Goal: Information Seeking & Learning: Learn about a topic

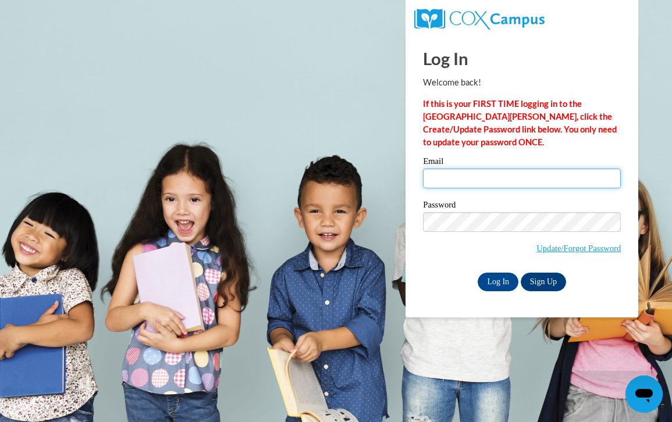
type input "mackenzie.m@forwardscholars.org"
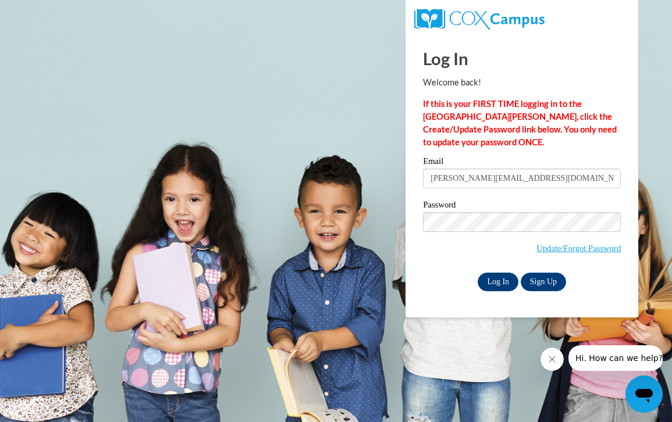
click at [497, 279] on input "Log In" at bounding box center [497, 282] width 41 height 19
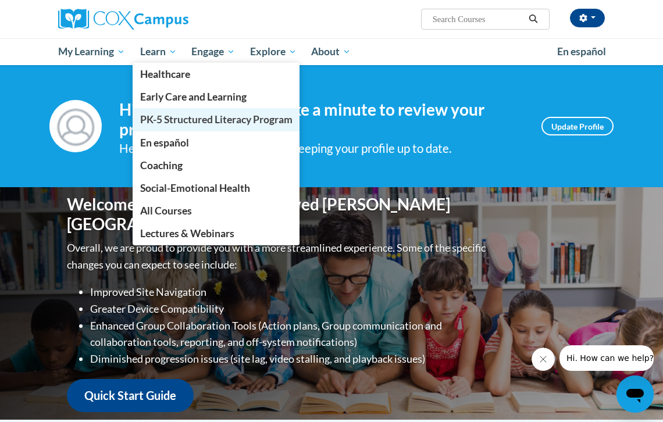
click at [156, 125] on span "PK-5 Structured Literacy Program" at bounding box center [216, 119] width 152 height 12
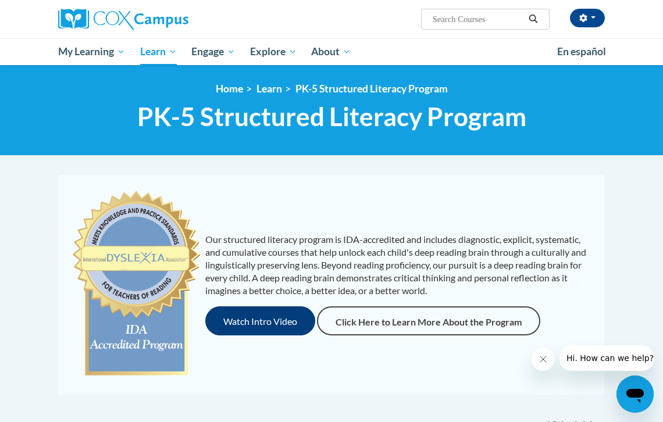
click at [268, 320] on button "Watch Intro Video" at bounding box center [260, 320] width 110 height 29
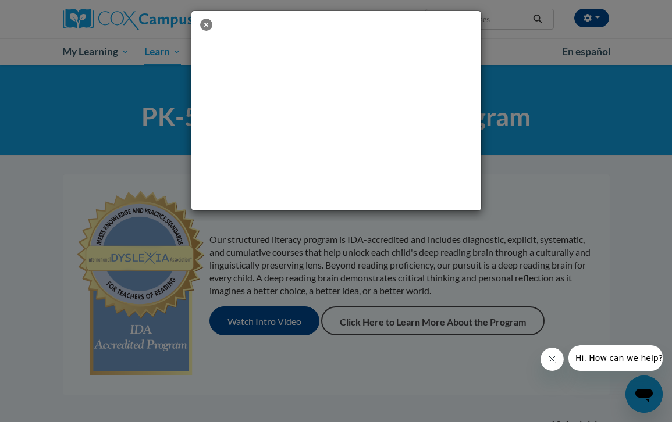
click at [209, 27] on icon "button" at bounding box center [206, 25] width 12 height 12
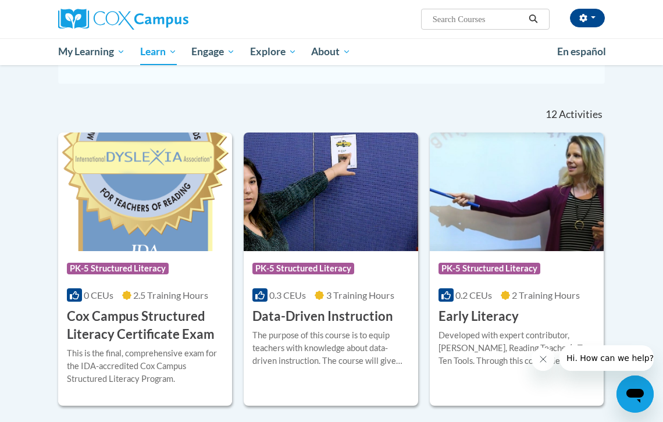
scroll to position [329, 0]
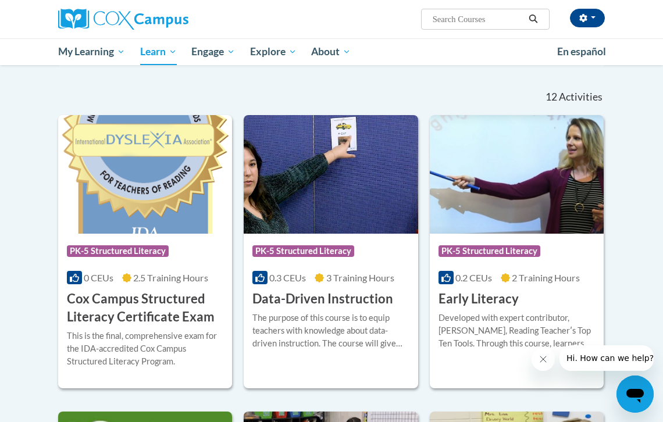
click at [117, 251] on span "PK-5 Structured Literacy" at bounding box center [118, 251] width 102 height 12
click at [295, 240] on div "Course Category: PK-5 Structured Literacy" at bounding box center [330, 253] width 156 height 26
click at [496, 273] on div "0.2 CEUs 2 Training Hours" at bounding box center [516, 278] width 156 height 13
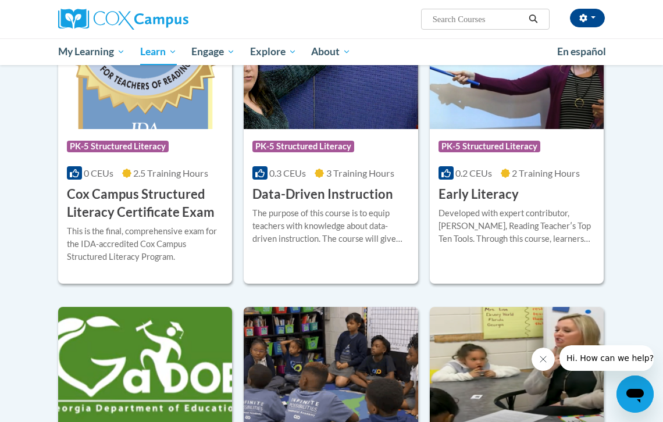
scroll to position [520, 0]
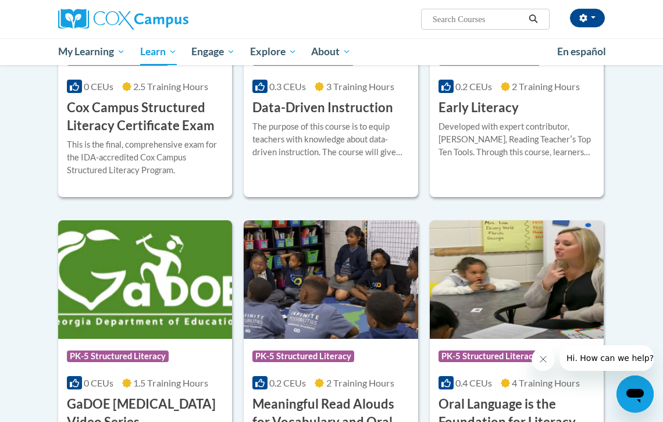
click at [132, 284] on img at bounding box center [145, 279] width 174 height 119
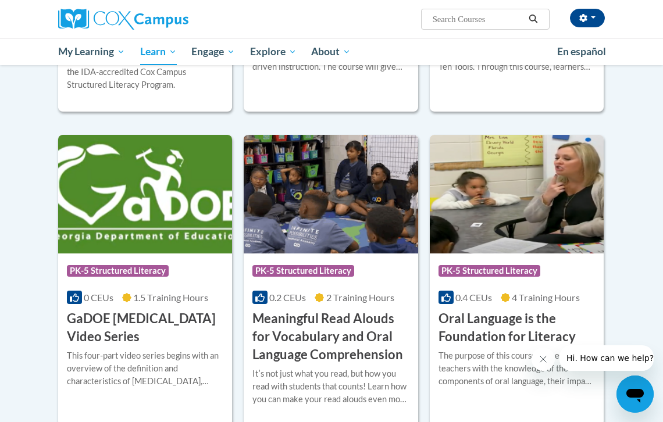
scroll to position [682, 0]
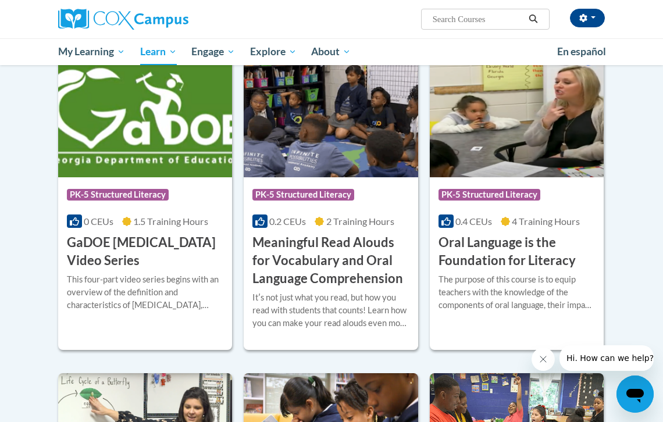
click at [320, 303] on div "Itʹs not just what you read, but how you read with students that counts! Learn …" at bounding box center [330, 310] width 156 height 38
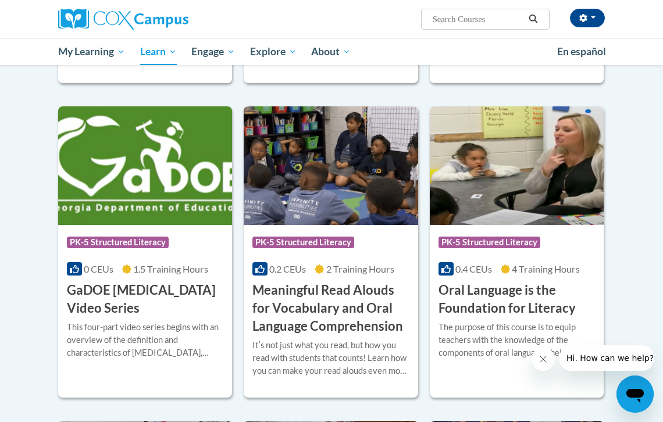
scroll to position [1205, 0]
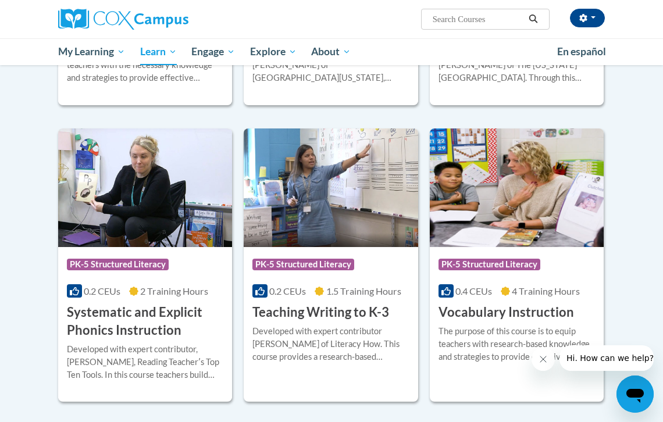
click at [336, 313] on h3 "Teaching Writing to K-3" at bounding box center [320, 313] width 137 height 18
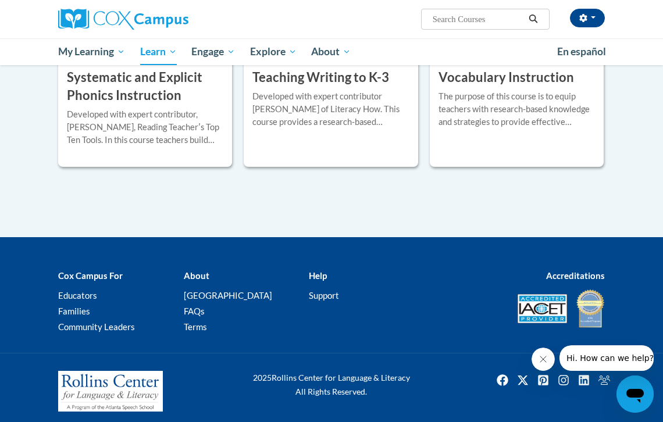
scroll to position [1444, 0]
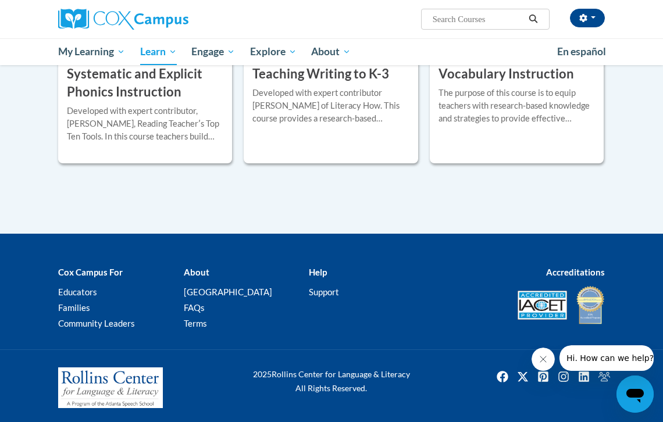
click at [149, 126] on div "Developed with expert contributor, Dr. Deborah Glaser, Reading Teacherʹs Top Te…" at bounding box center [145, 124] width 156 height 38
click at [595, 357] on span "Hi. How can we help?" at bounding box center [609, 358] width 87 height 9
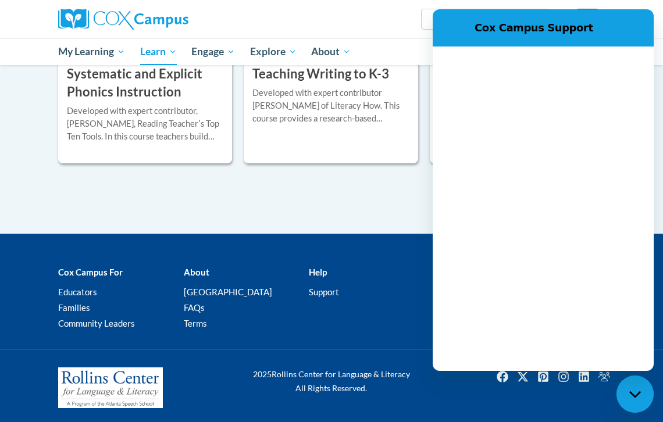
scroll to position [0, 0]
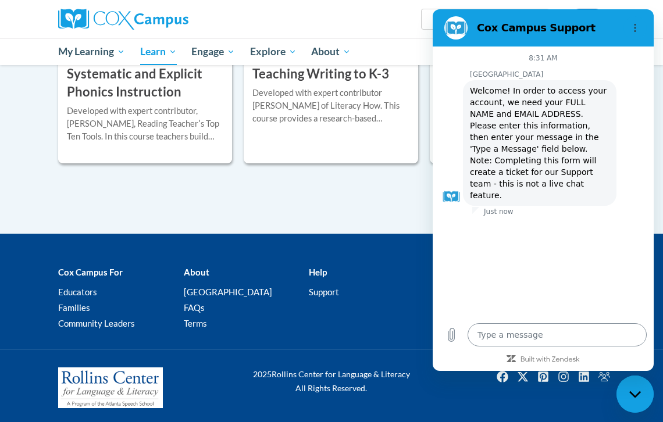
type textarea "x"
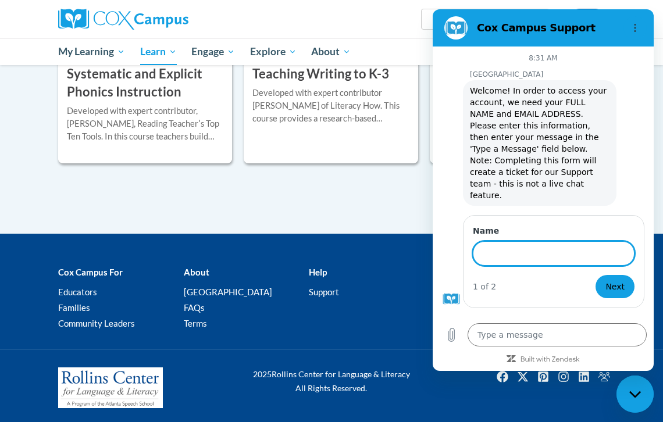
click at [516, 241] on input "Name" at bounding box center [554, 253] width 162 height 24
type input "MacKenzie Menefee Mackenzie.m@forwardscholars.org"
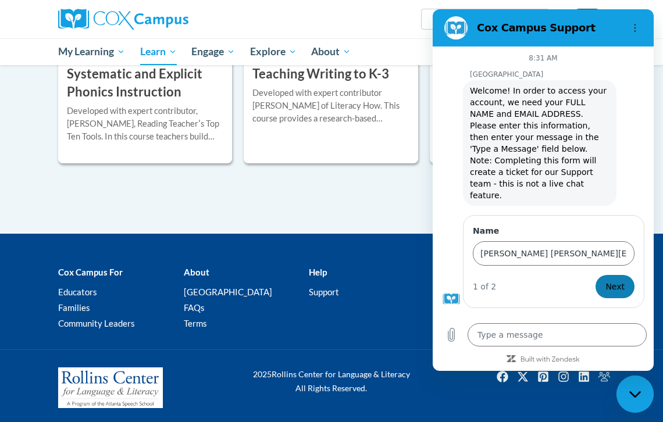
click at [618, 280] on span "Next" at bounding box center [614, 287] width 19 height 14
type textarea "x"
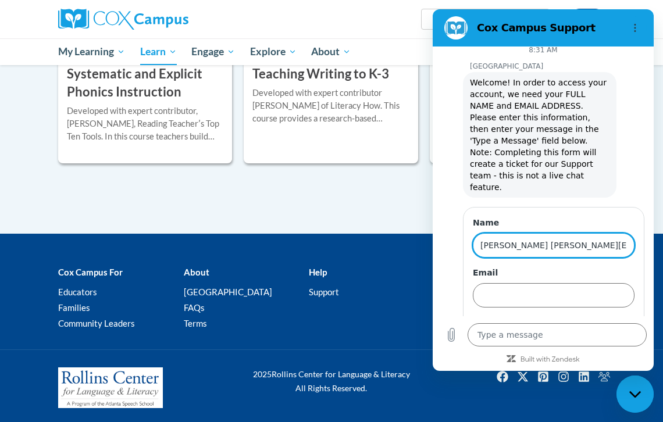
drag, startPoint x: 557, startPoint y: 233, endPoint x: 736, endPoint y: 240, distance: 179.2
type input "[PERSON_NAME]"
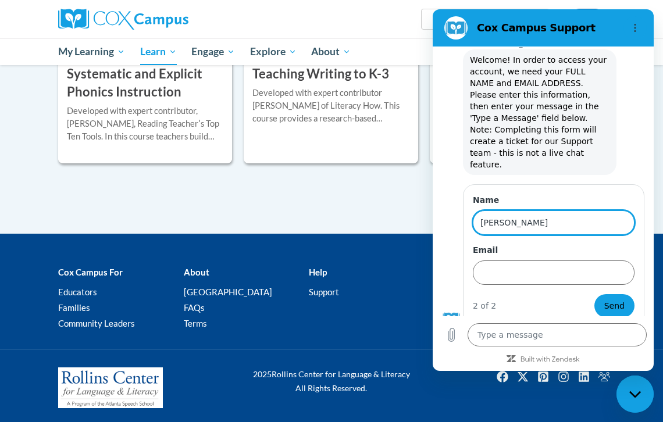
type textarea "x"
type input "[PERSON_NAME]"
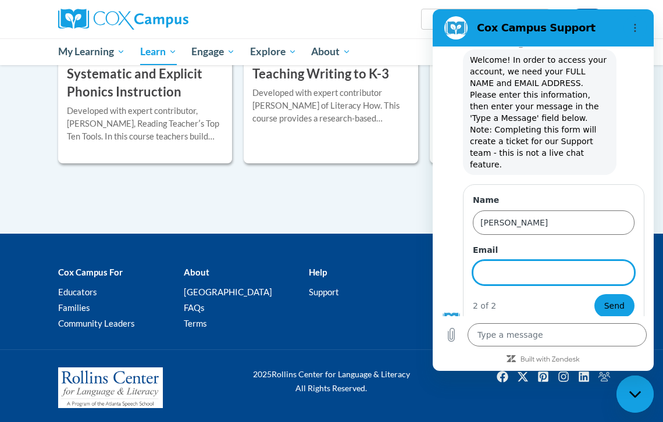
click at [495, 261] on input "Email" at bounding box center [554, 273] width 162 height 24
type input "mackenzie.m@forwardscholars.org"
click at [604, 299] on span "Send" at bounding box center [614, 306] width 20 height 14
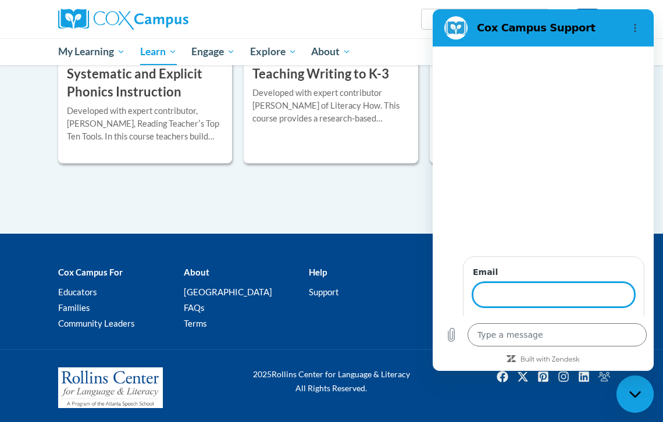
scroll to position [426, 0]
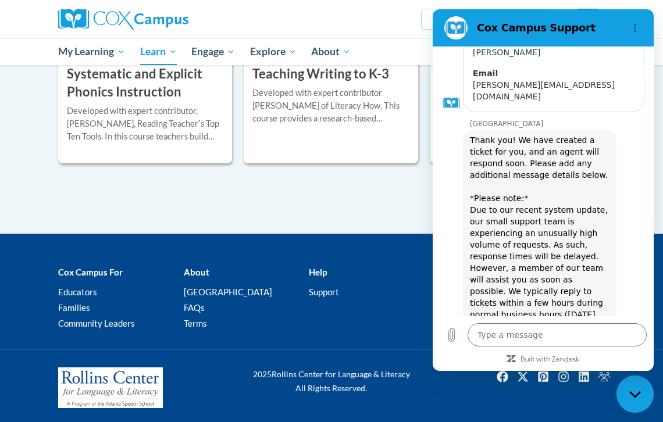
scroll to position [67, 0]
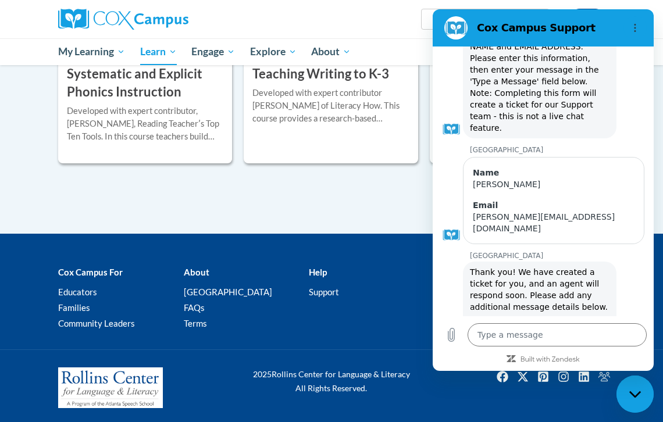
click at [633, 22] on button "Options menu" at bounding box center [634, 27] width 23 height 23
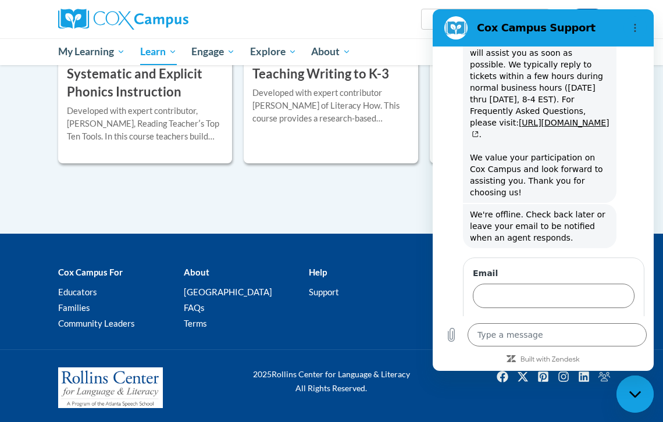
click at [632, 391] on icon "Close messaging window" at bounding box center [635, 395] width 12 height 8
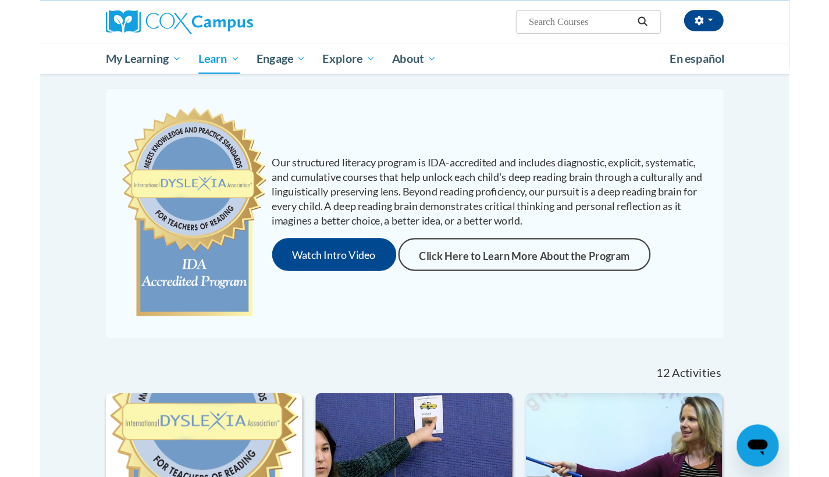
scroll to position [0, 0]
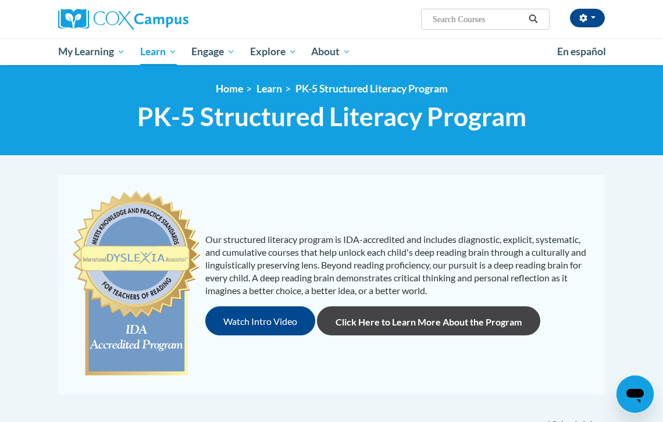
click at [458, 322] on link "Click Here to Learn More About the Program" at bounding box center [428, 320] width 223 height 29
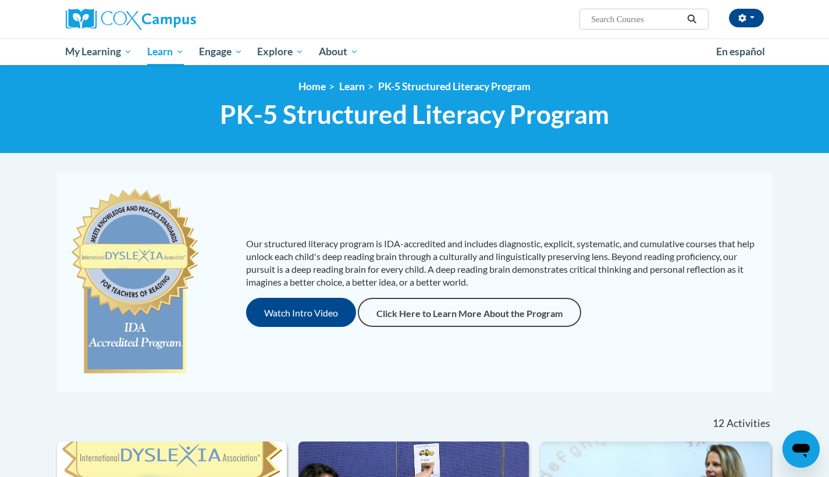
scroll to position [347, 0]
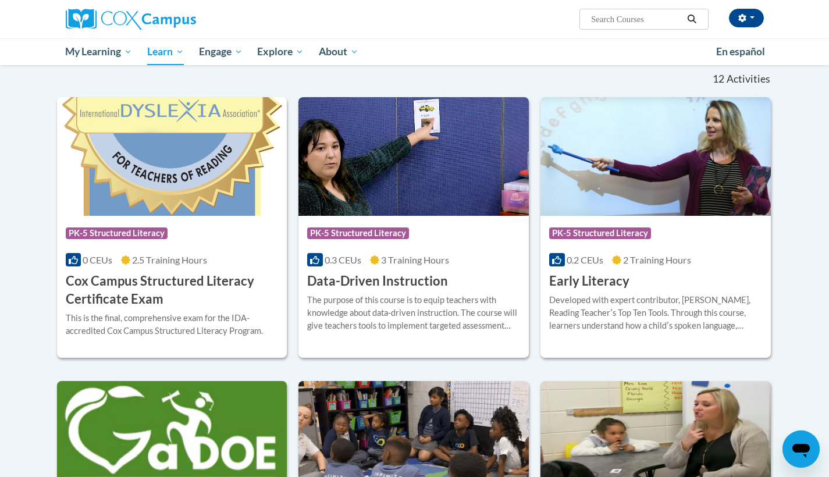
click at [164, 175] on img at bounding box center [172, 156] width 230 height 119
type textarea "x"
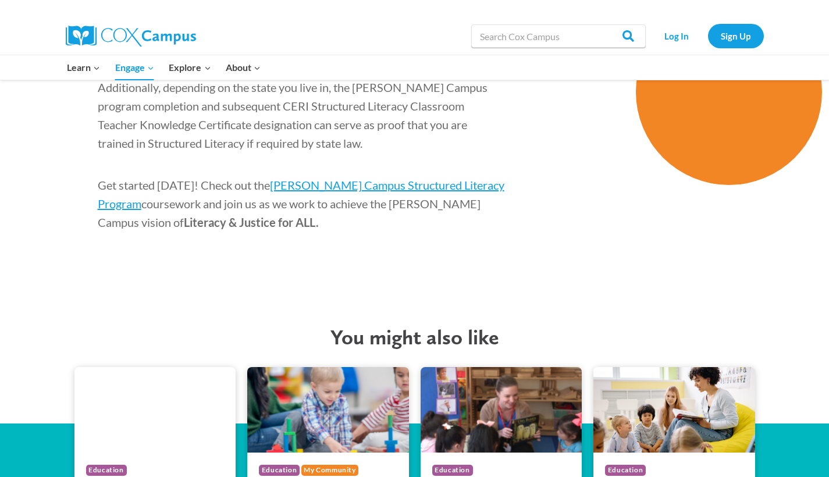
scroll to position [1824, 0]
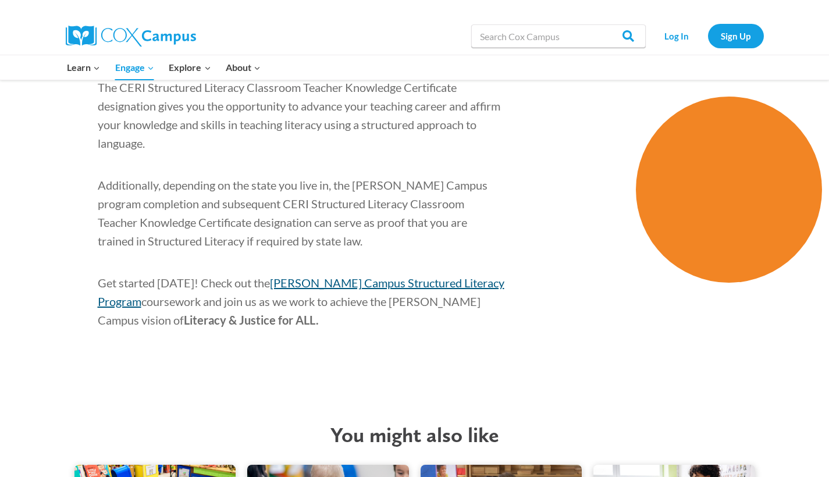
click at [404, 276] on span "[PERSON_NAME] Campus Structured Literacy Program" at bounding box center [301, 292] width 406 height 33
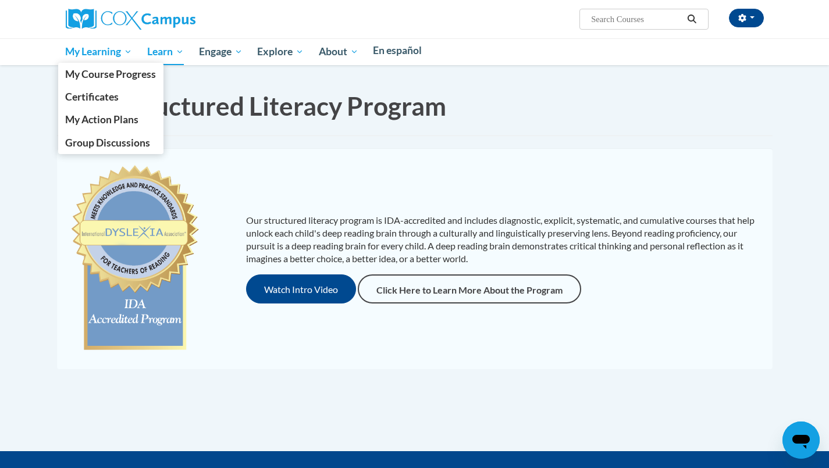
click at [133, 42] on link "My Learning" at bounding box center [99, 51] width 82 height 27
